Goal: Information Seeking & Learning: Check status

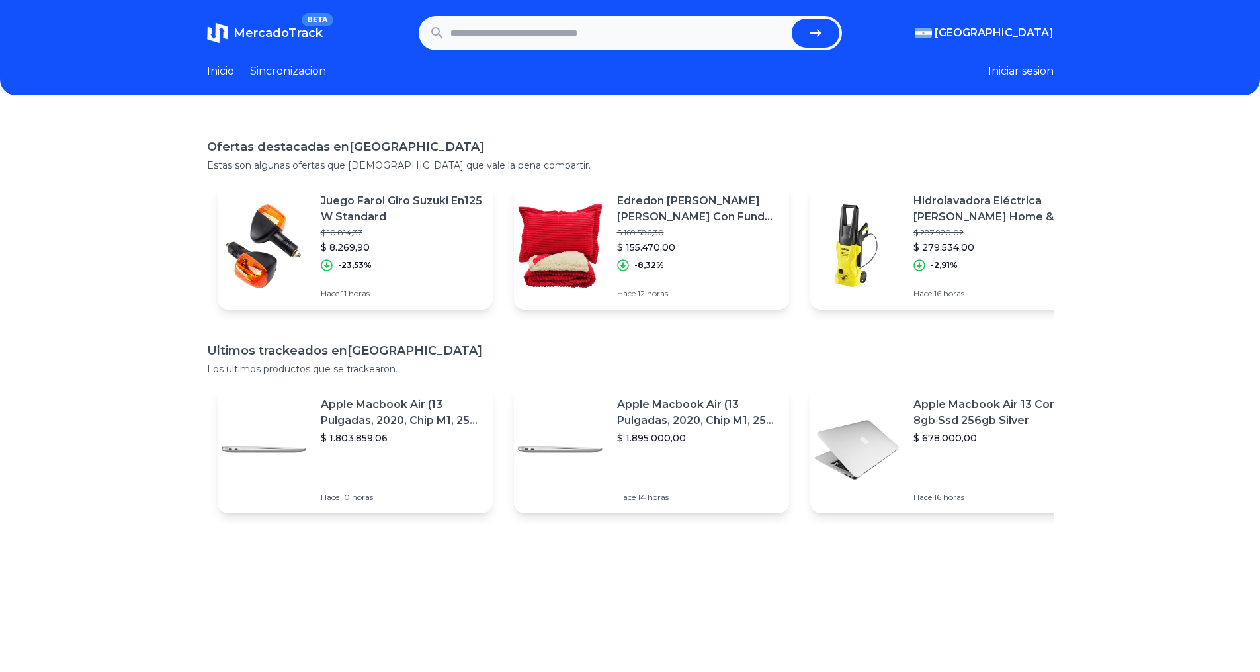
click at [607, 22] on input "text" at bounding box center [619, 33] width 336 height 29
click at [1030, 238] on p "$ 287.920,02" at bounding box center [994, 233] width 161 height 11
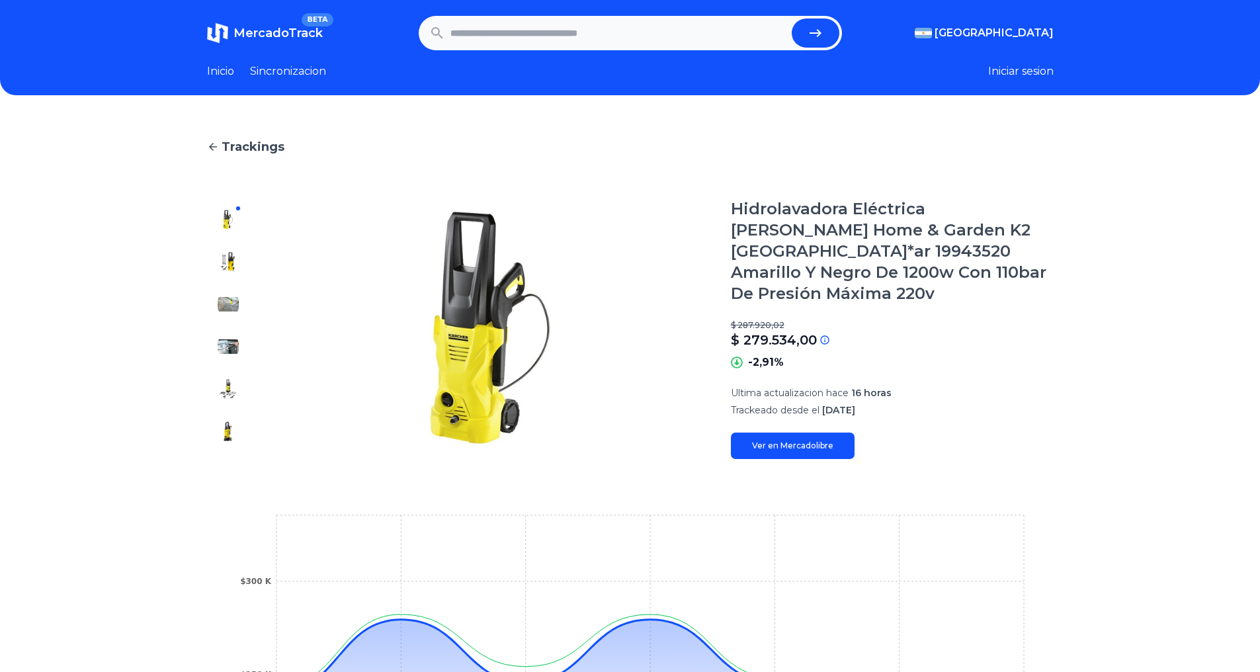
click at [598, 39] on input "text" at bounding box center [619, 33] width 336 height 29
type input "*"
type input "********"
click at [792, 19] on button "submit" at bounding box center [816, 33] width 48 height 29
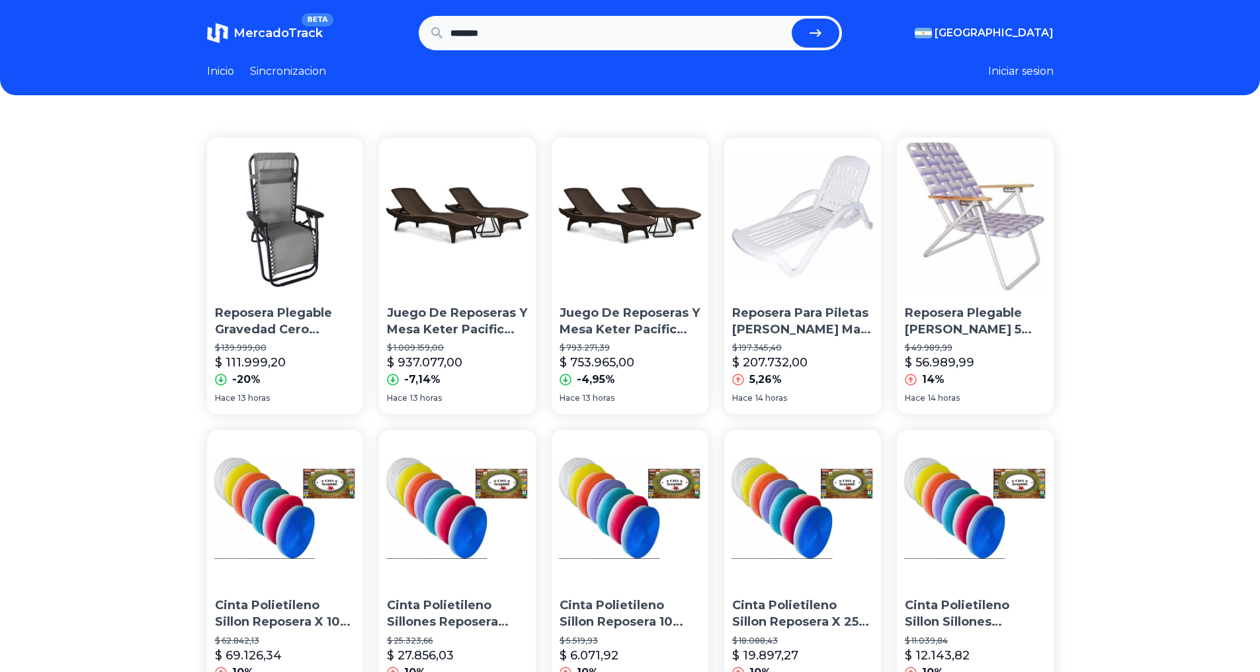
click at [294, 242] on img at bounding box center [285, 216] width 157 height 157
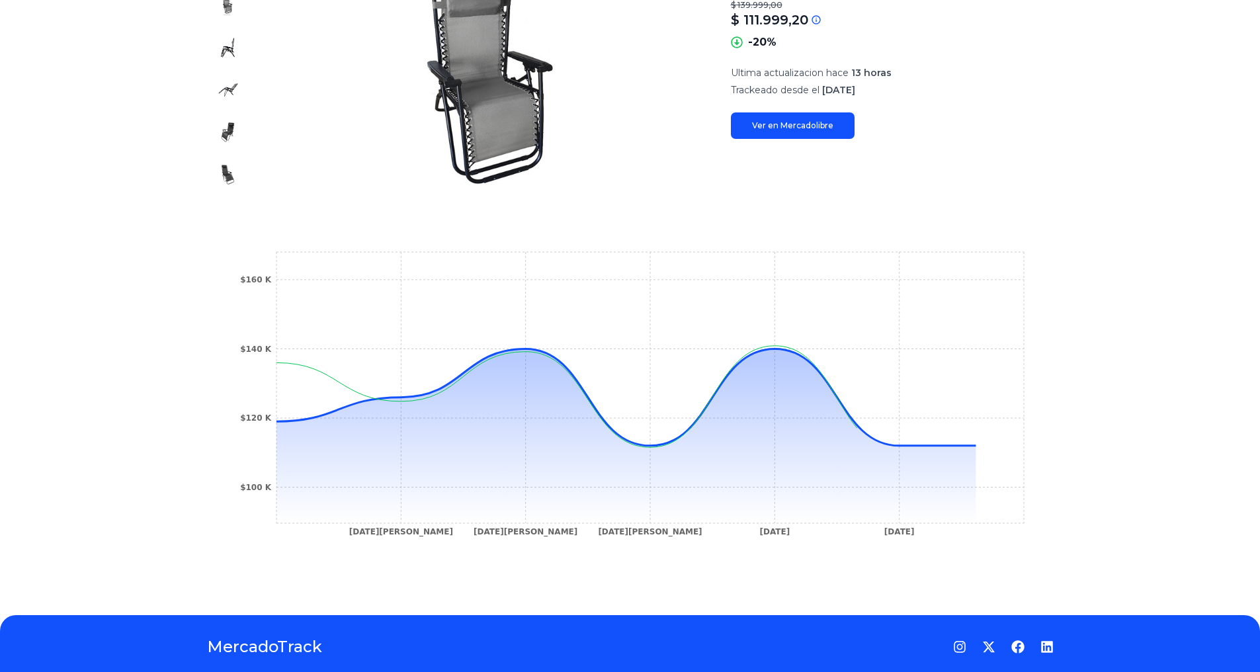
scroll to position [300, 0]
